Goal: Find specific page/section: Find specific page/section

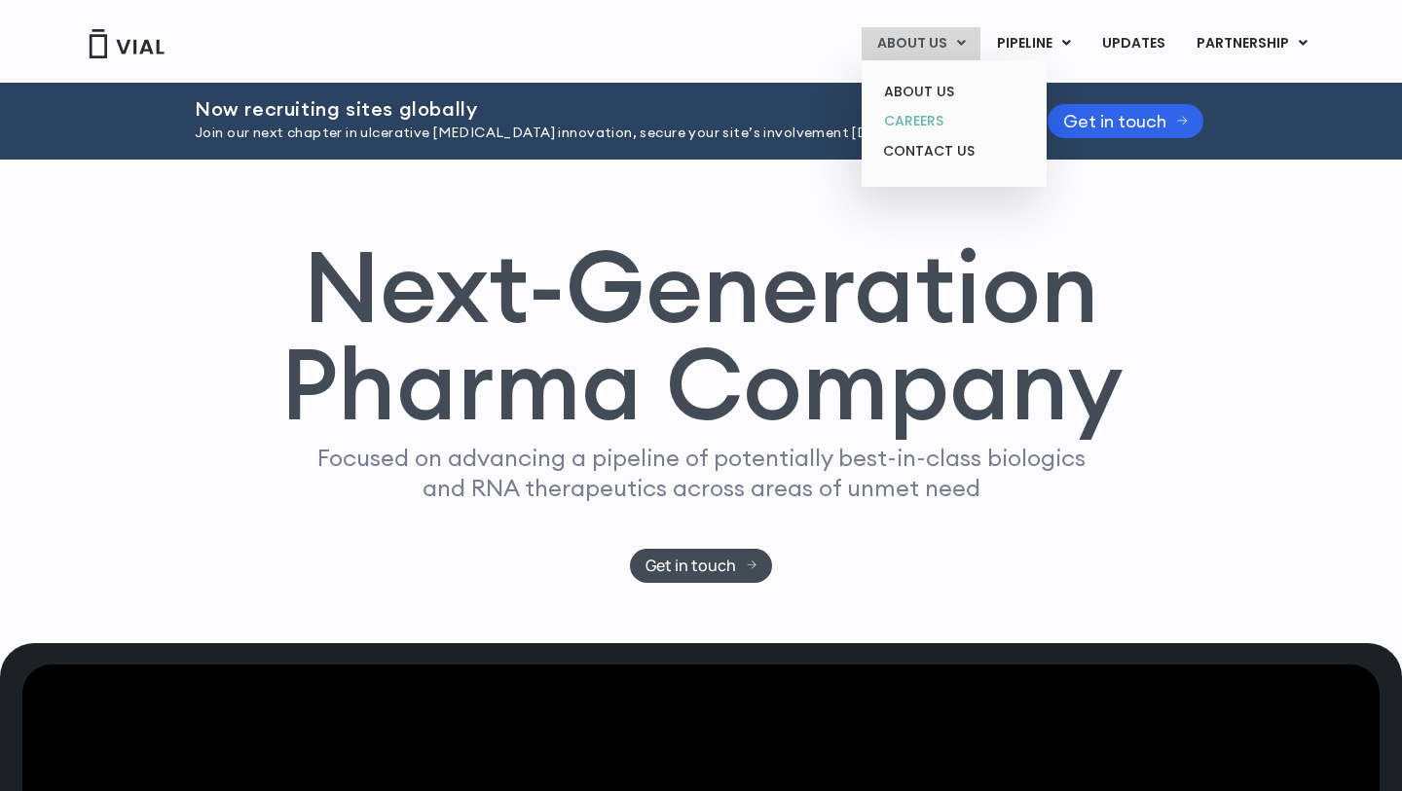
click at [918, 121] on link "CAREERS" at bounding box center [953, 121] width 170 height 30
click at [911, 118] on link "CAREERS" at bounding box center [953, 121] width 170 height 30
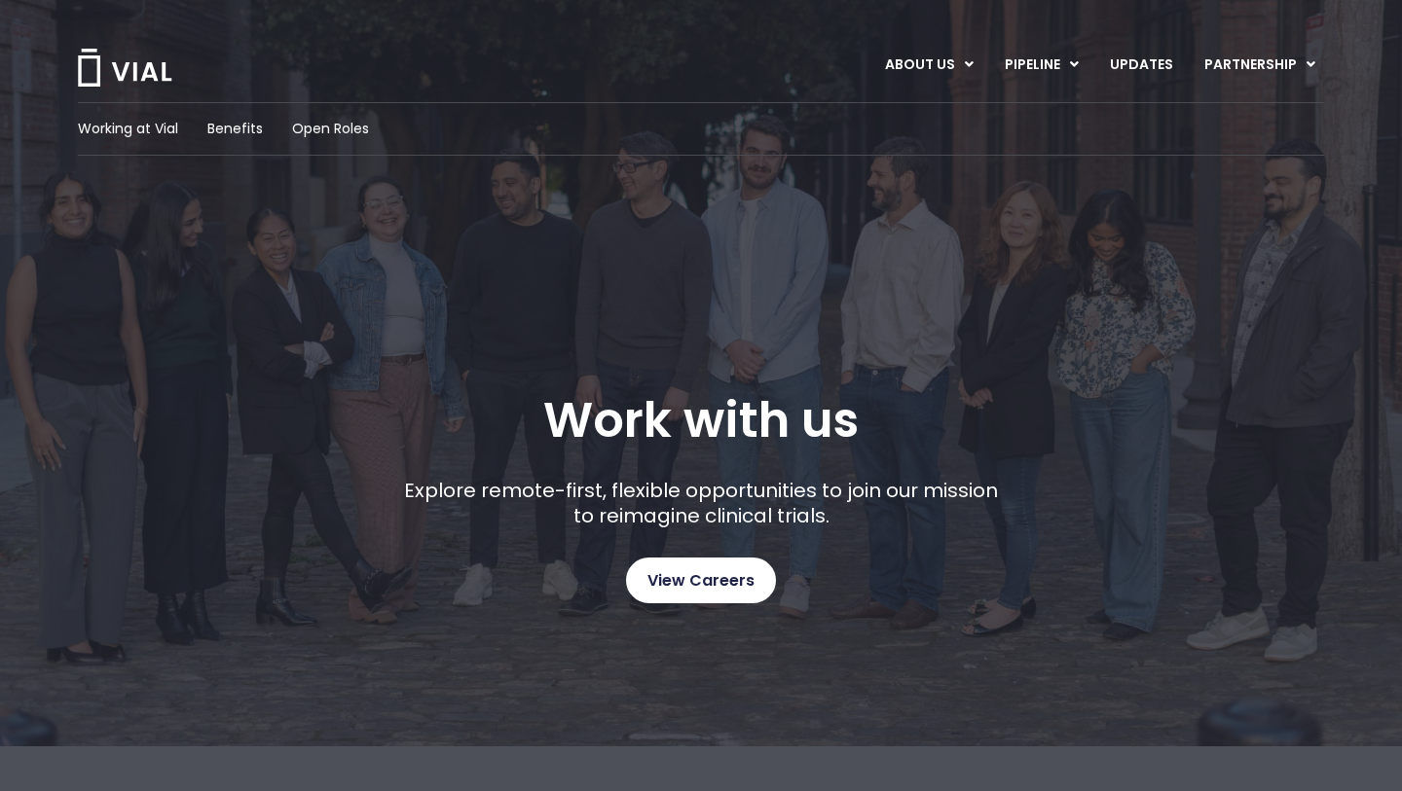
click at [691, 565] on link "View Careers" at bounding box center [701, 581] width 150 height 46
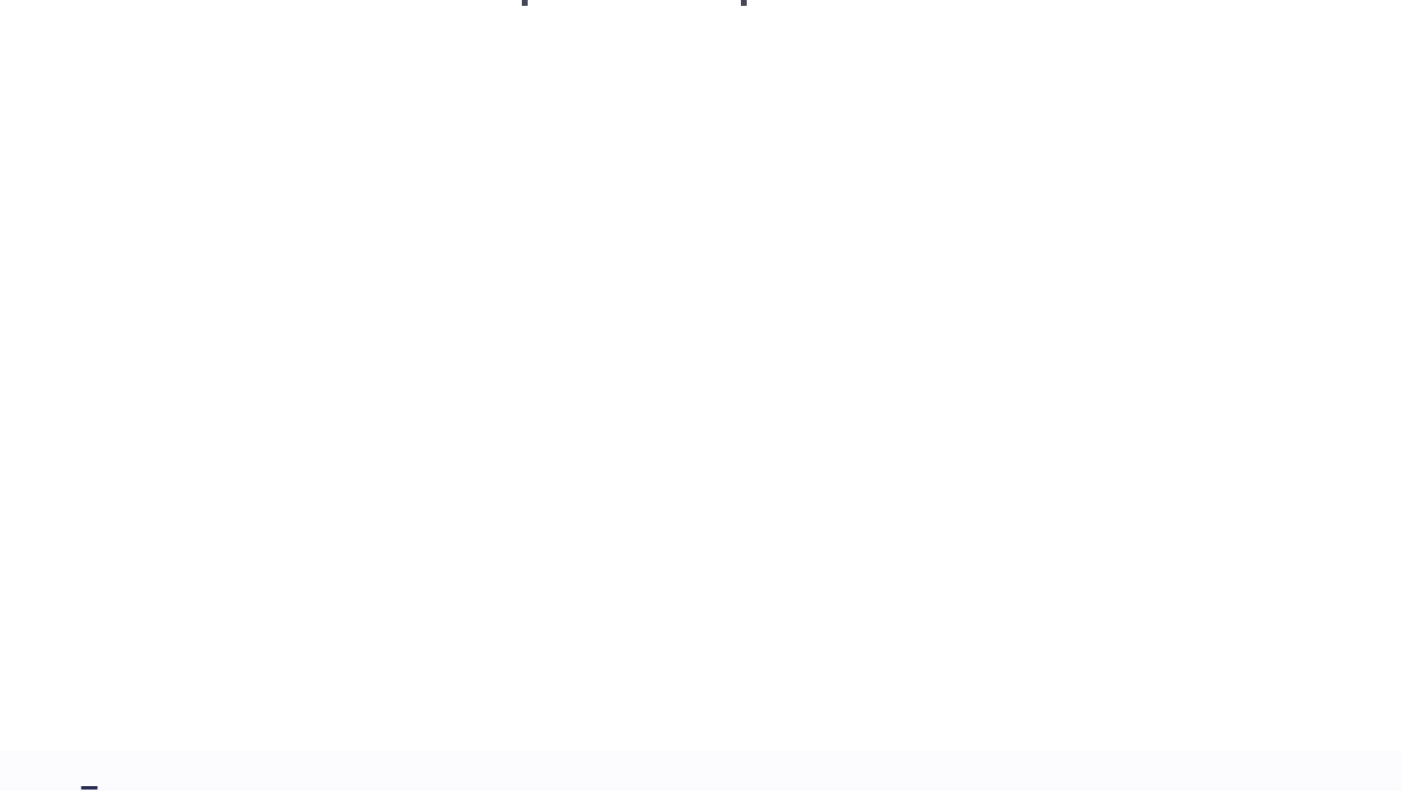
scroll to position [2867, 0]
